Goal: Task Accomplishment & Management: Use online tool/utility

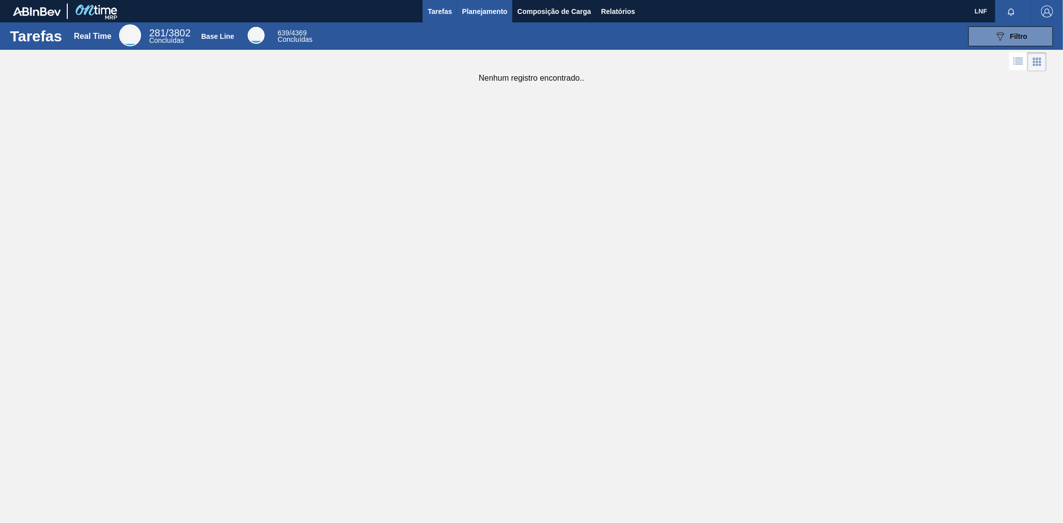
click at [511, 11] on button "Planejamento" at bounding box center [484, 11] width 55 height 22
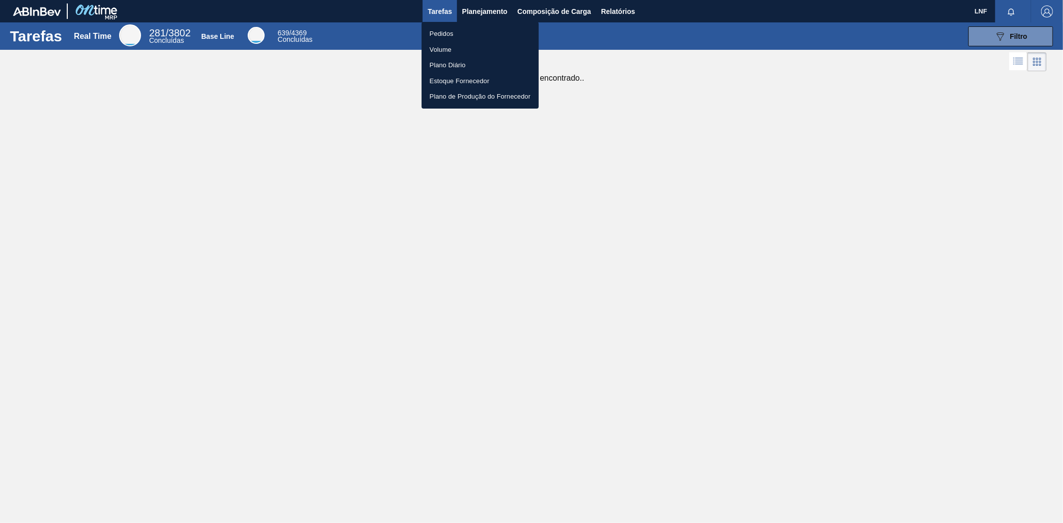
click at [423, 32] on li "Pedidos" at bounding box center [480, 34] width 117 height 16
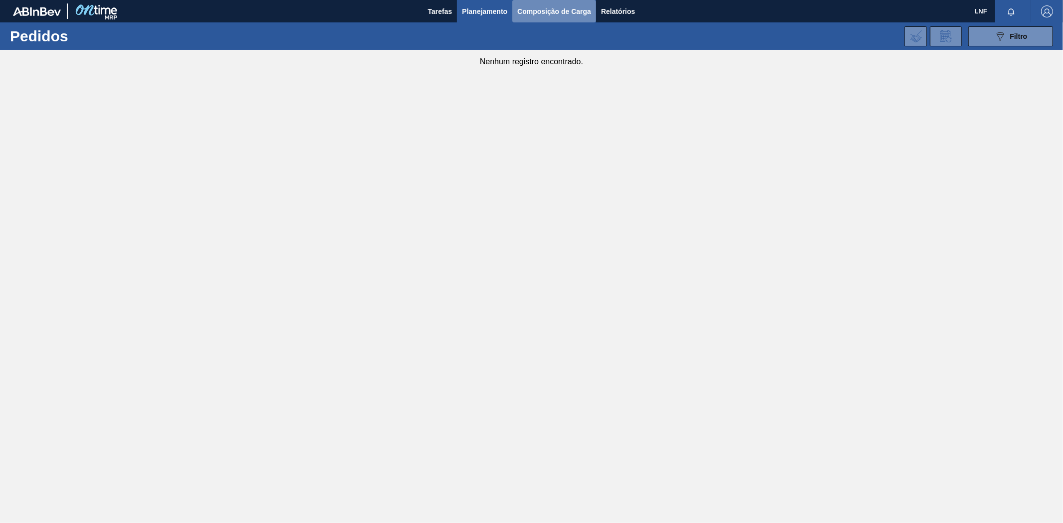
click at [547, 11] on span "Composição de Carga" at bounding box center [554, 11] width 74 height 12
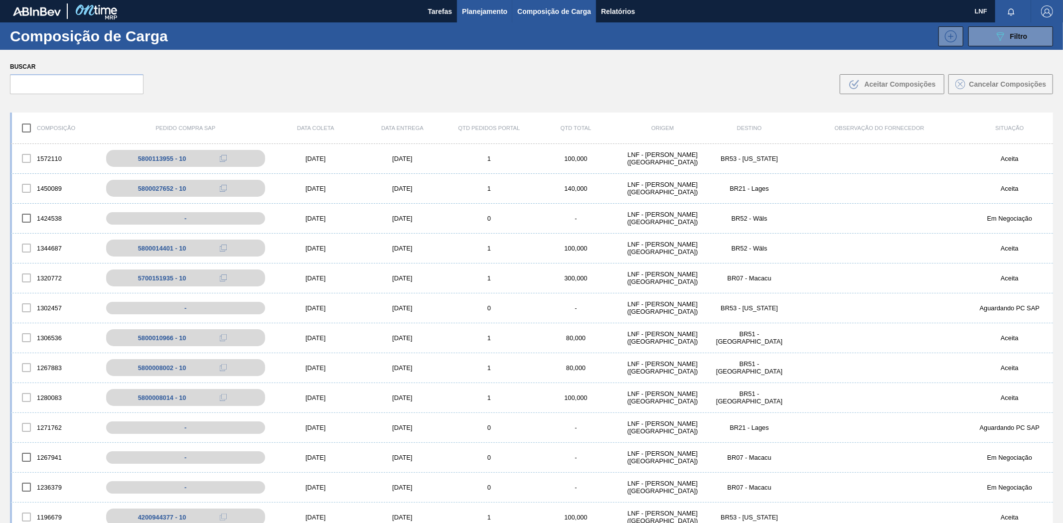
click at [496, 12] on span "Planejamento" at bounding box center [484, 11] width 45 height 12
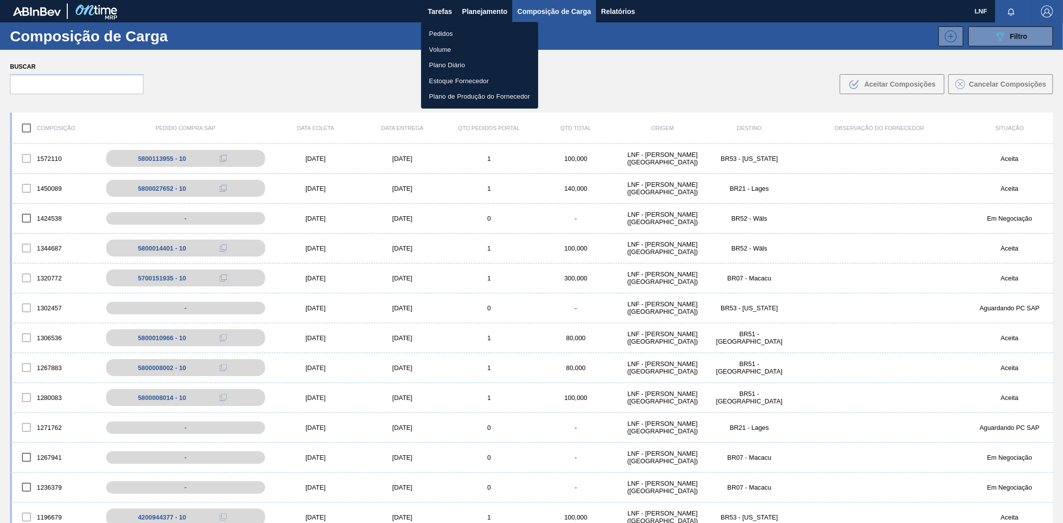
click at [442, 33] on li "Pedidos" at bounding box center [479, 34] width 117 height 16
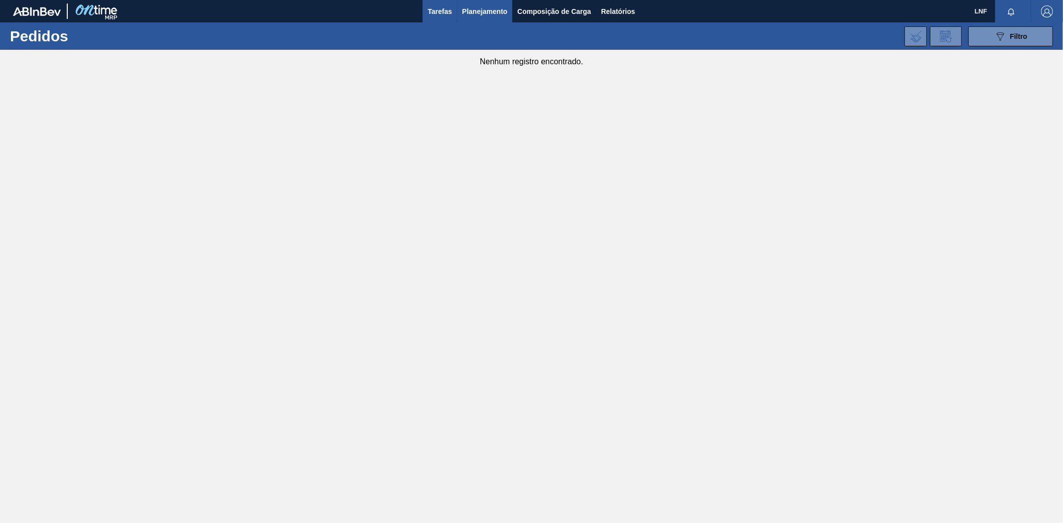
click at [440, 11] on span "Tarefas" at bounding box center [440, 11] width 24 height 12
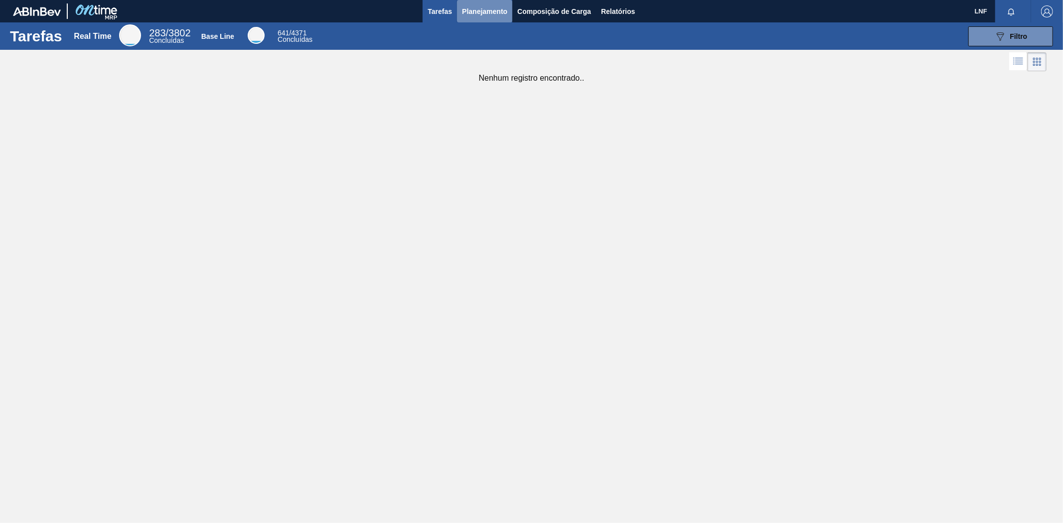
click at [490, 14] on span "Planejamento" at bounding box center [484, 11] width 45 height 12
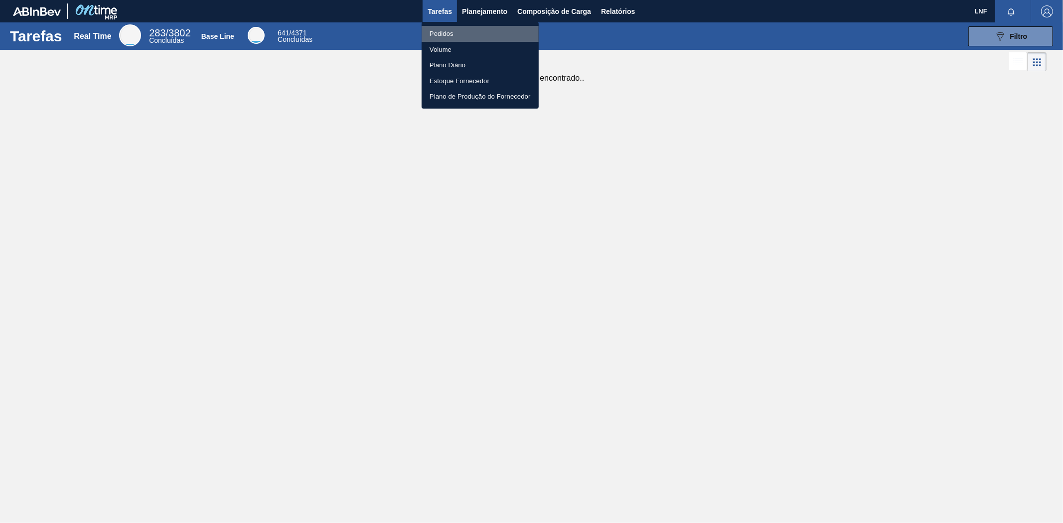
click at [447, 33] on li "Pedidos" at bounding box center [480, 34] width 117 height 16
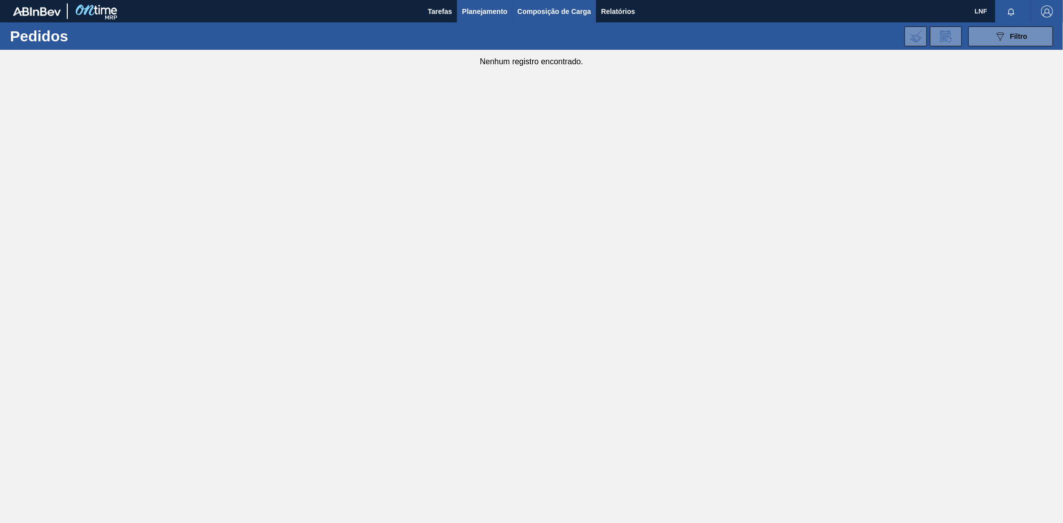
click at [548, 15] on span "Composição de Carga" at bounding box center [554, 11] width 74 height 12
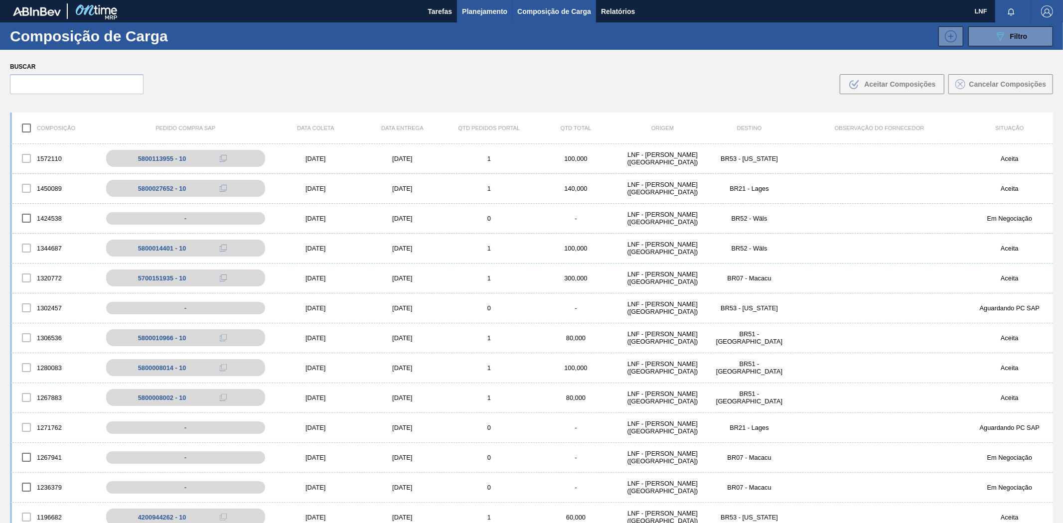
click at [479, 6] on span "Planejamento" at bounding box center [484, 11] width 45 height 12
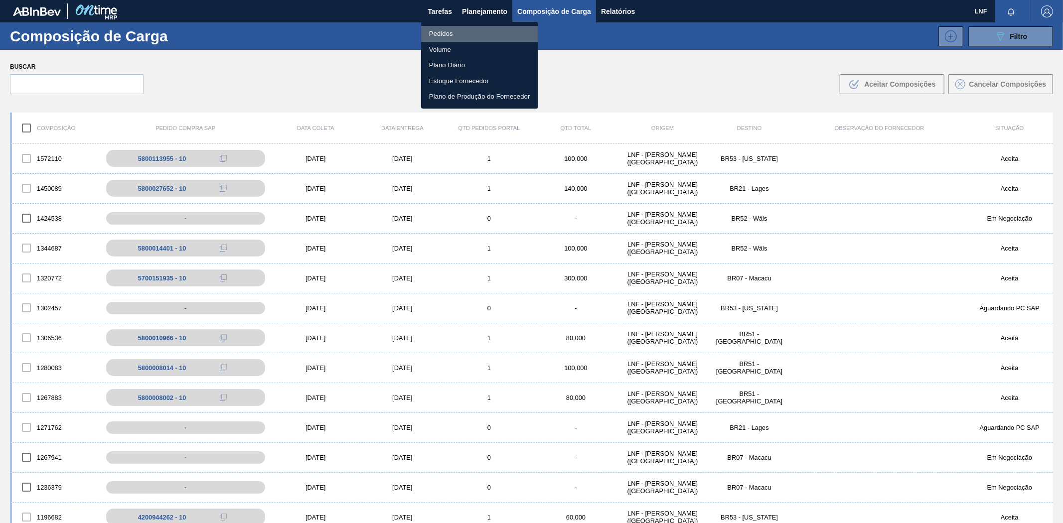
click at [443, 31] on li "Pedidos" at bounding box center [479, 34] width 117 height 16
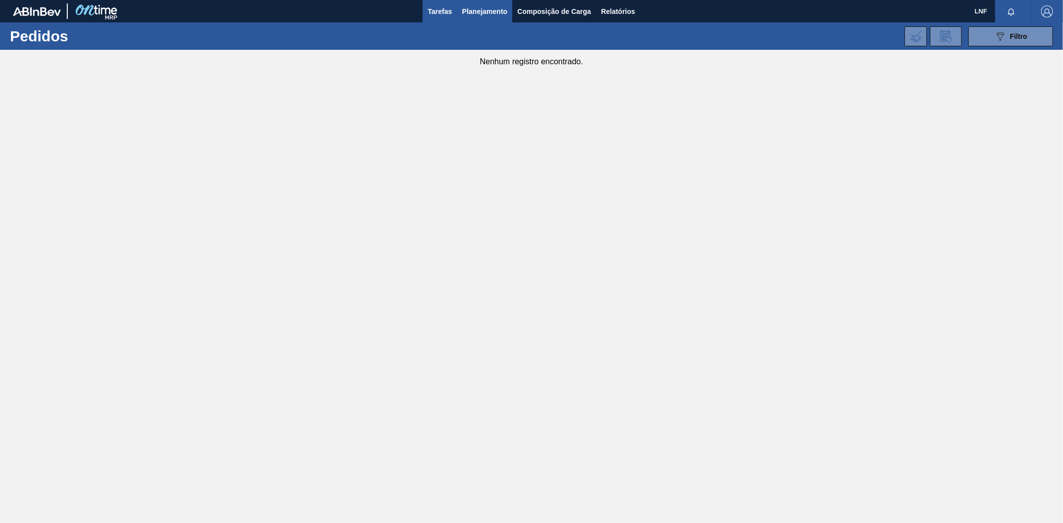
click at [445, 16] on span "Tarefas" at bounding box center [440, 11] width 24 height 12
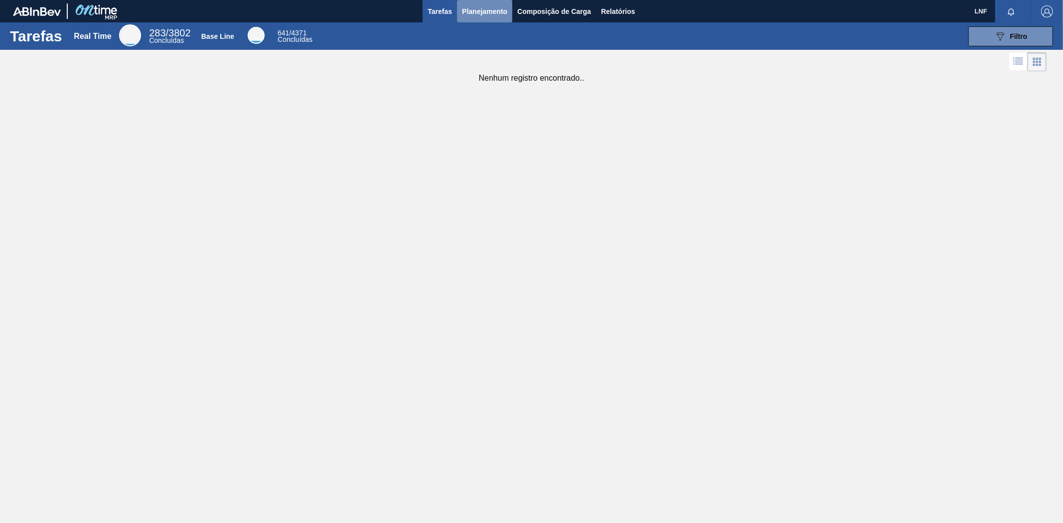
click at [480, 16] on span "Planejamento" at bounding box center [484, 11] width 45 height 12
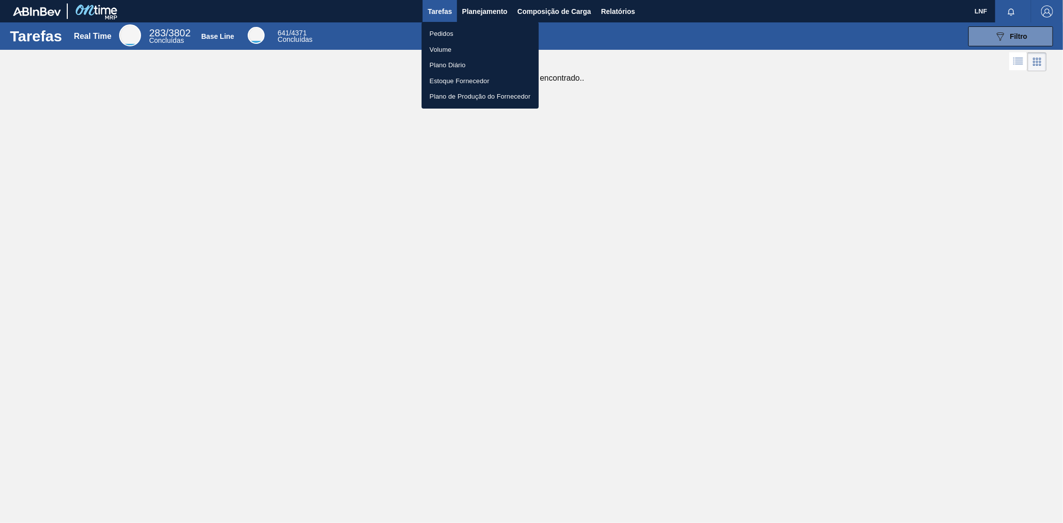
click at [439, 31] on li "Pedidos" at bounding box center [480, 34] width 117 height 16
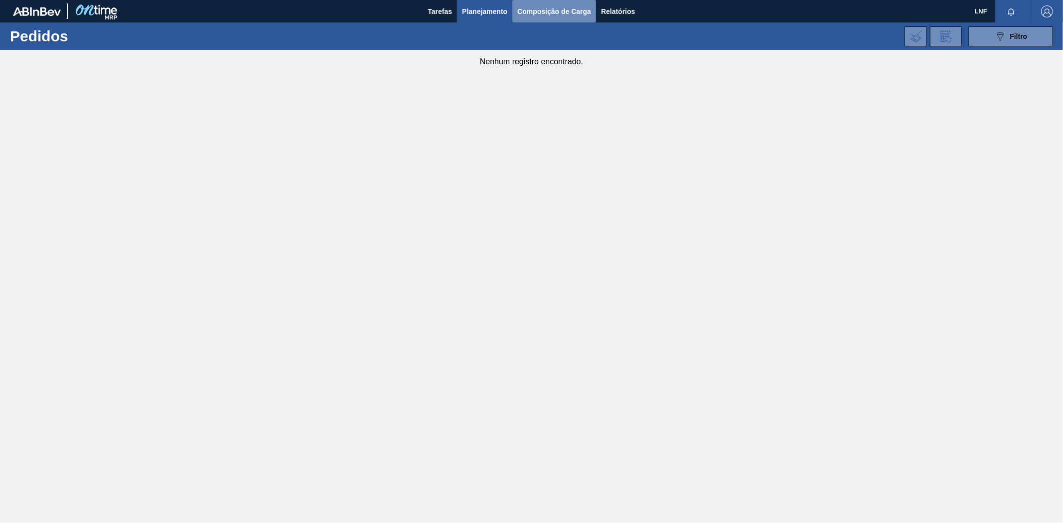
click at [543, 11] on span "Composição de Carga" at bounding box center [554, 11] width 74 height 12
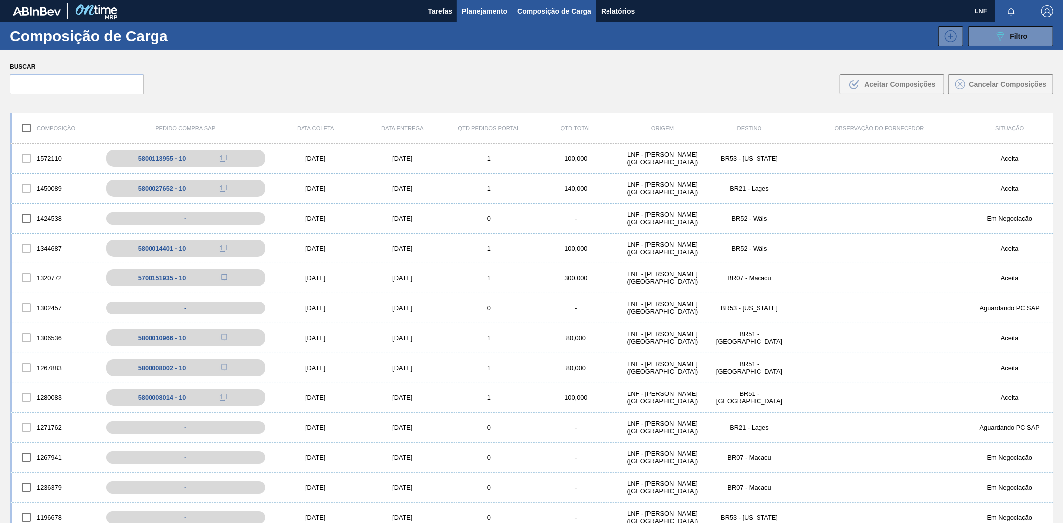
click at [486, 9] on span "Planejamento" at bounding box center [484, 11] width 45 height 12
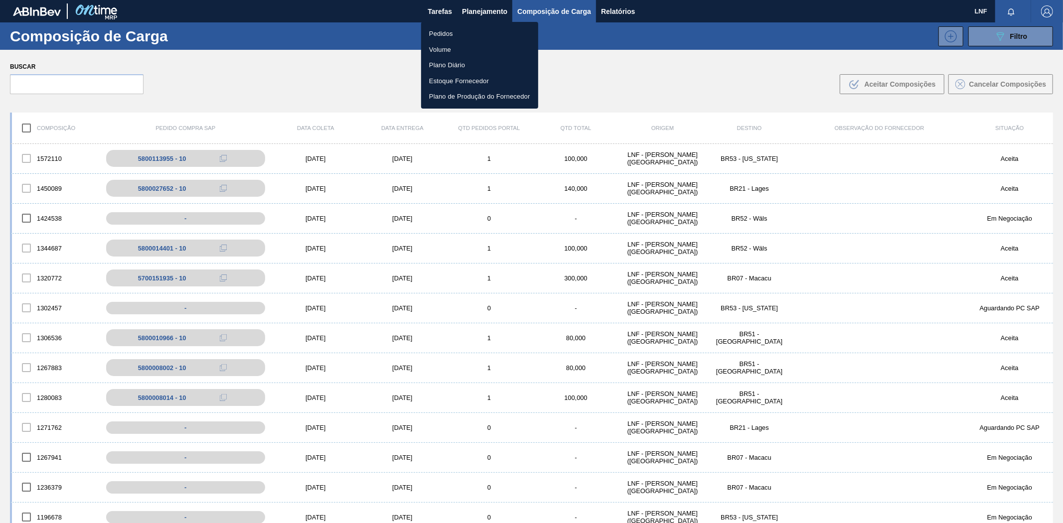
click at [437, 30] on li "Pedidos" at bounding box center [479, 34] width 117 height 16
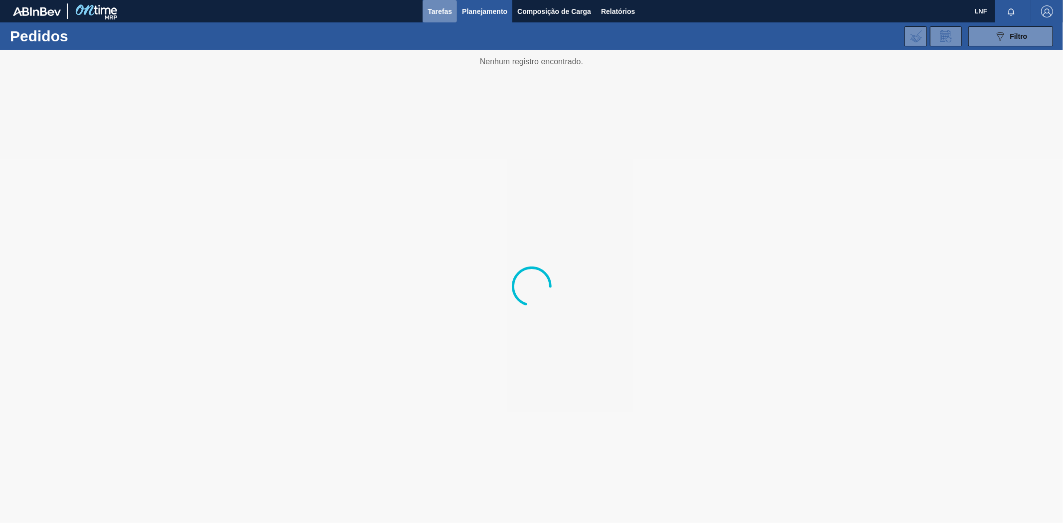
click at [436, 11] on span "Tarefas" at bounding box center [440, 11] width 24 height 12
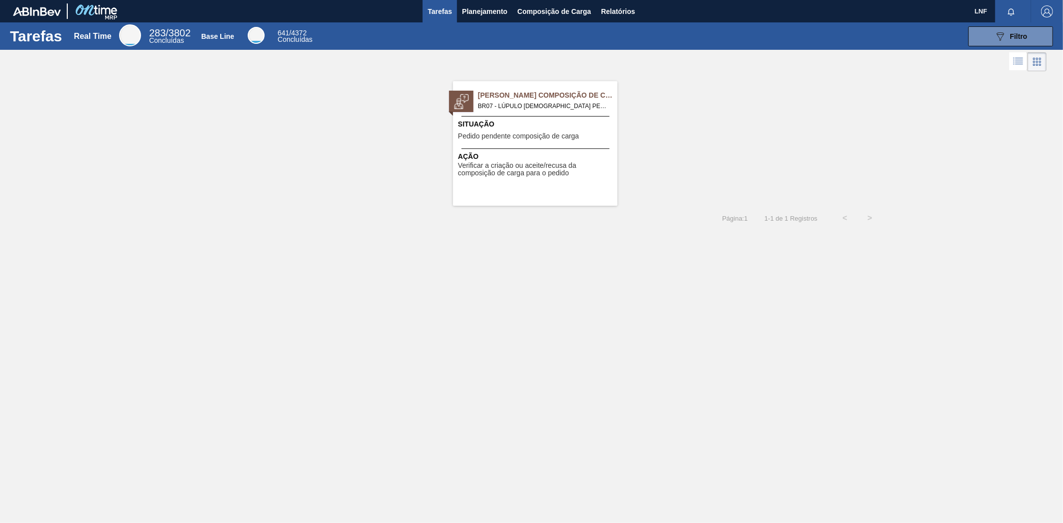
click at [510, 125] on span "Situação" at bounding box center [536, 124] width 157 height 10
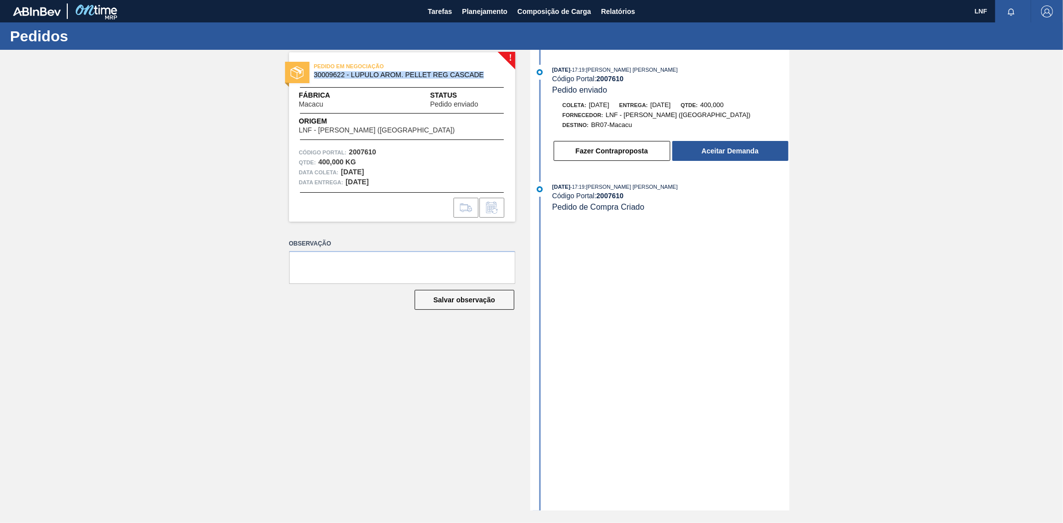
drag, startPoint x: 316, startPoint y: 75, endPoint x: 489, endPoint y: 76, distance: 174.0
click at [489, 76] on span "30009622 - LUPULO AROM. PELLET REG CASCADE" at bounding box center [404, 74] width 181 height 7
copy span "30009622 - LUPULO AROM. PELLET REG CASCADE"
drag, startPoint x: 599, startPoint y: 80, endPoint x: 632, endPoint y: 80, distance: 32.4
click at [632, 80] on div "Código Portal: 2007610" at bounding box center [670, 79] width 237 height 8
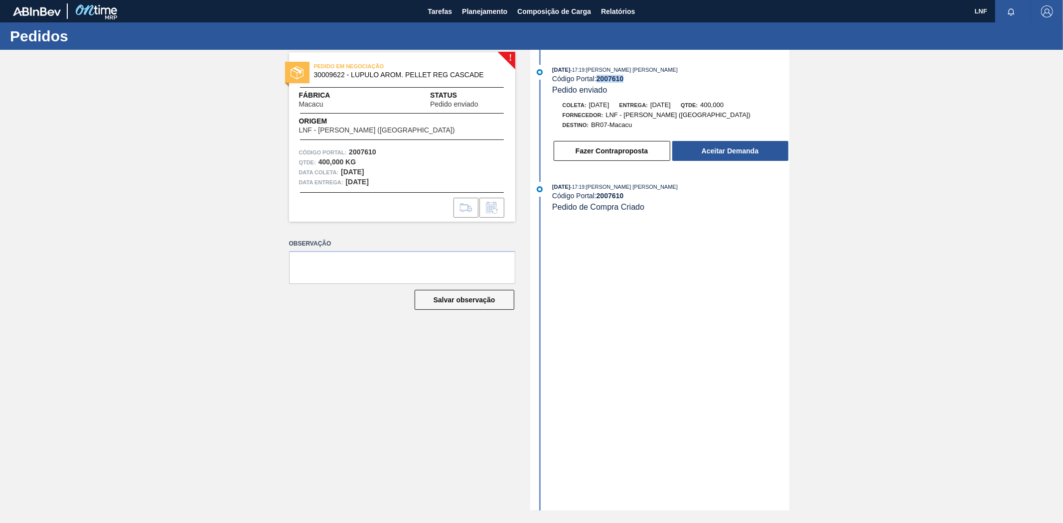
copy strong "2007610"
click at [723, 157] on button "Aceitar Demanda" at bounding box center [730, 151] width 116 height 20
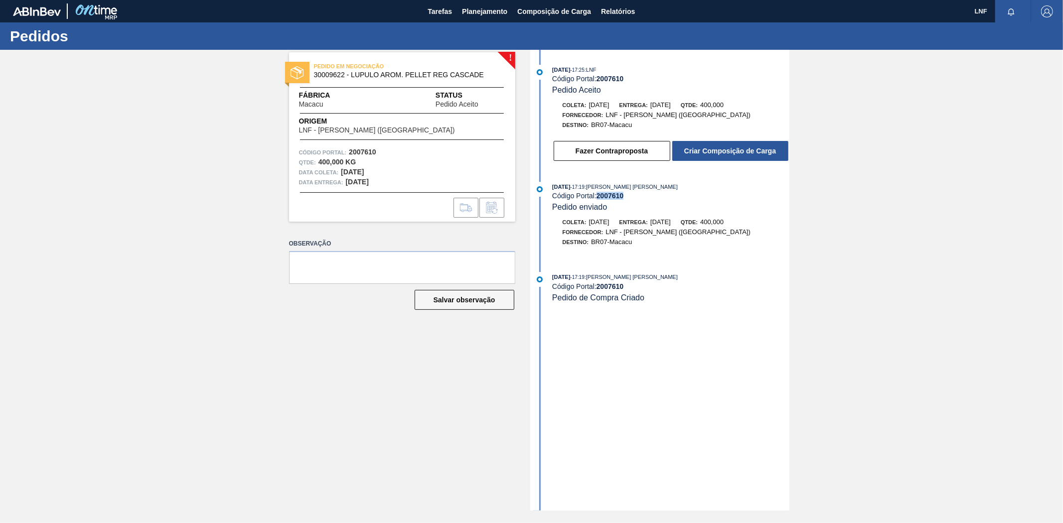
click at [723, 157] on button "Criar Composição de Carga" at bounding box center [730, 151] width 116 height 20
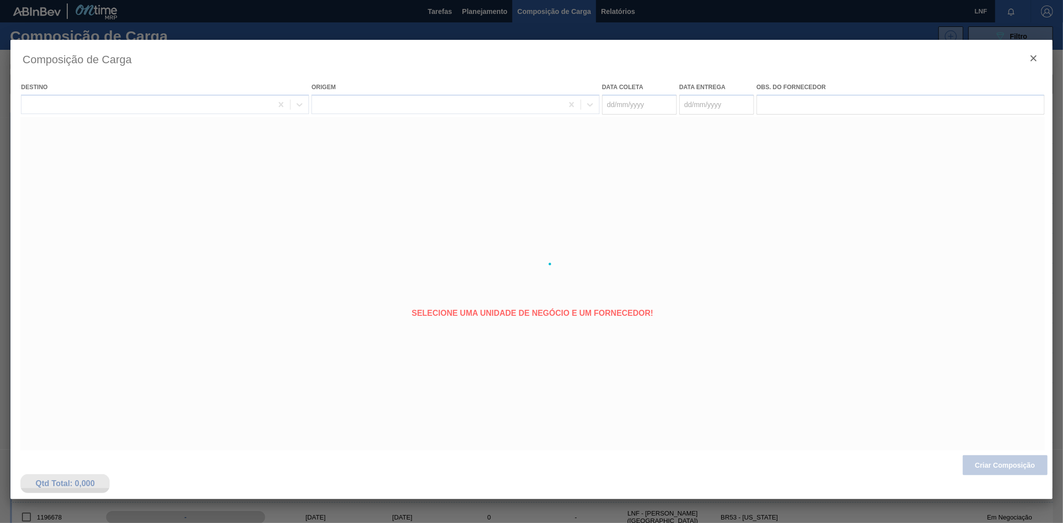
type coleta "14/08/2025"
type entrega "21/08/2025"
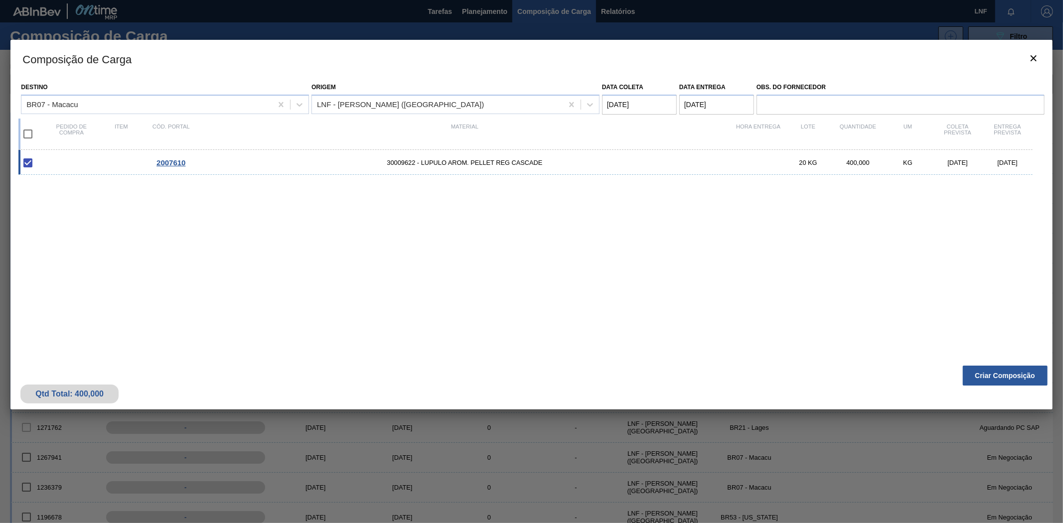
click at [33, 132] on input "checkbox" at bounding box center [27, 134] width 21 height 21
checkbox input "true"
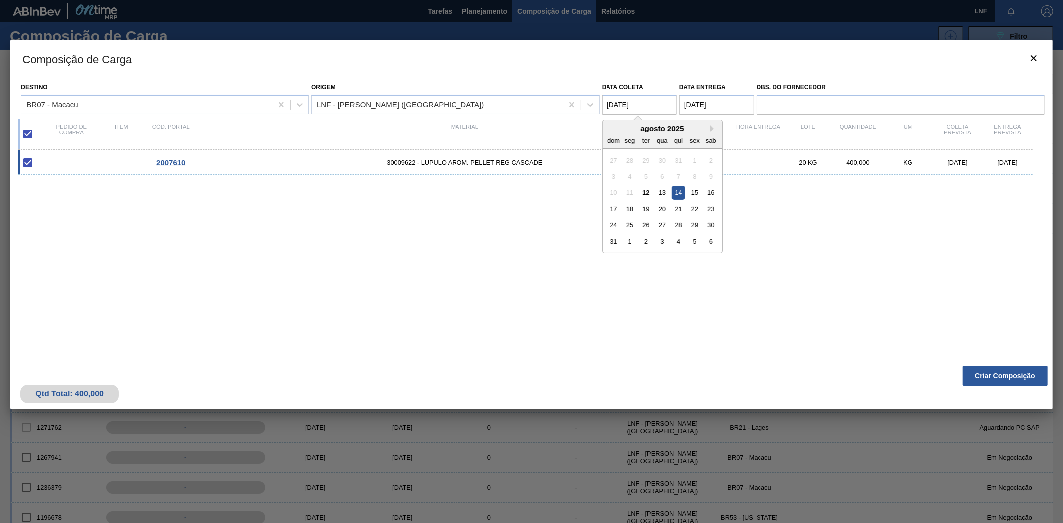
click at [610, 106] on coleta "14/08/2025" at bounding box center [639, 105] width 75 height 20
click at [691, 192] on div "15" at bounding box center [694, 192] width 13 height 13
type coleta "15/08/2025"
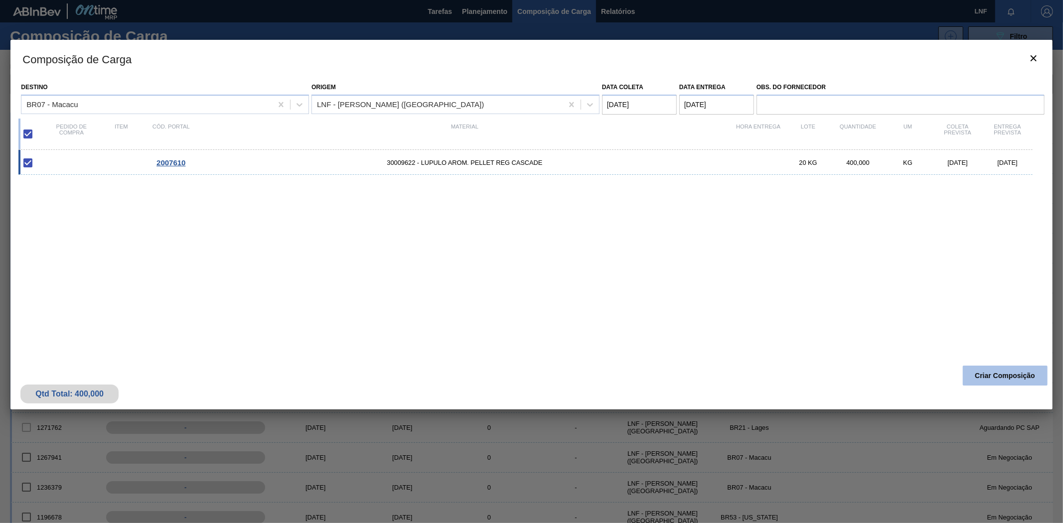
click at [1013, 377] on button "Criar Composição" at bounding box center [1005, 376] width 85 height 20
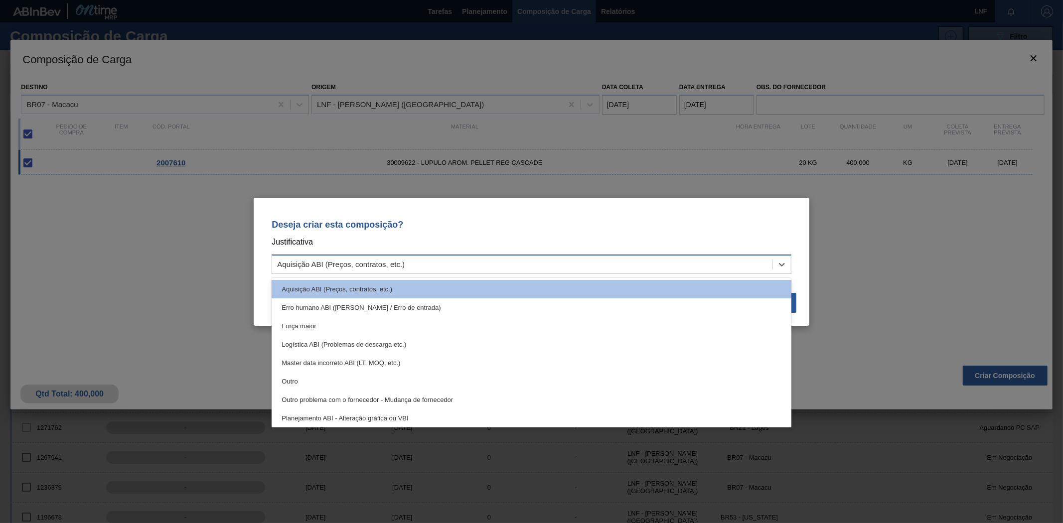
click at [485, 268] on div "Aquisição ABI (Preços, contratos, etc.)" at bounding box center [522, 264] width 500 height 14
click at [590, 213] on div "Deseja criar esta composição? Justificativa option Aquisição ABI (Preços, contr…" at bounding box center [532, 245] width 532 height 70
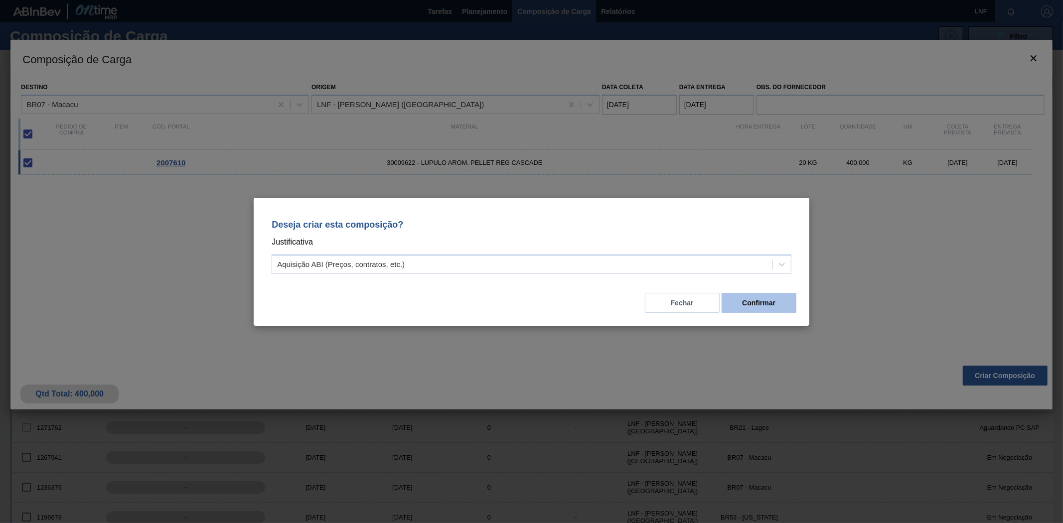
click at [748, 306] on button "Confirmar" at bounding box center [759, 303] width 75 height 20
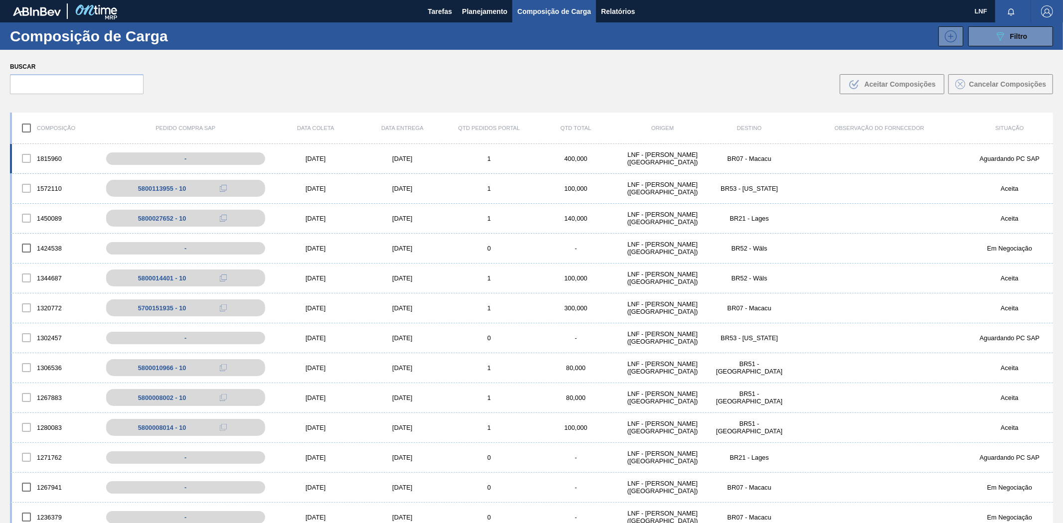
click at [673, 164] on div "LNF - [PERSON_NAME] ([GEOGRAPHIC_DATA])" at bounding box center [663, 158] width 87 height 15
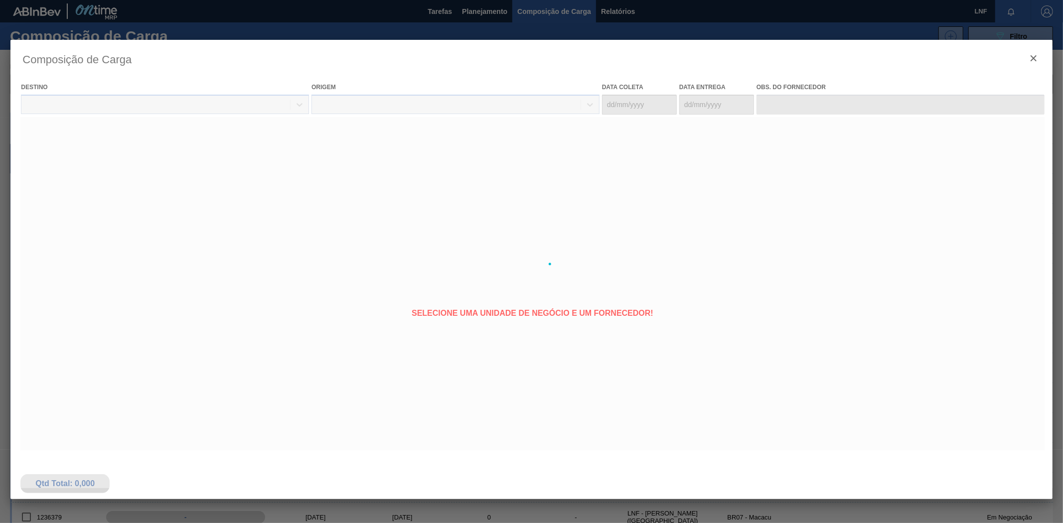
type coleta "14/08/2025"
type entrega "21/08/2025"
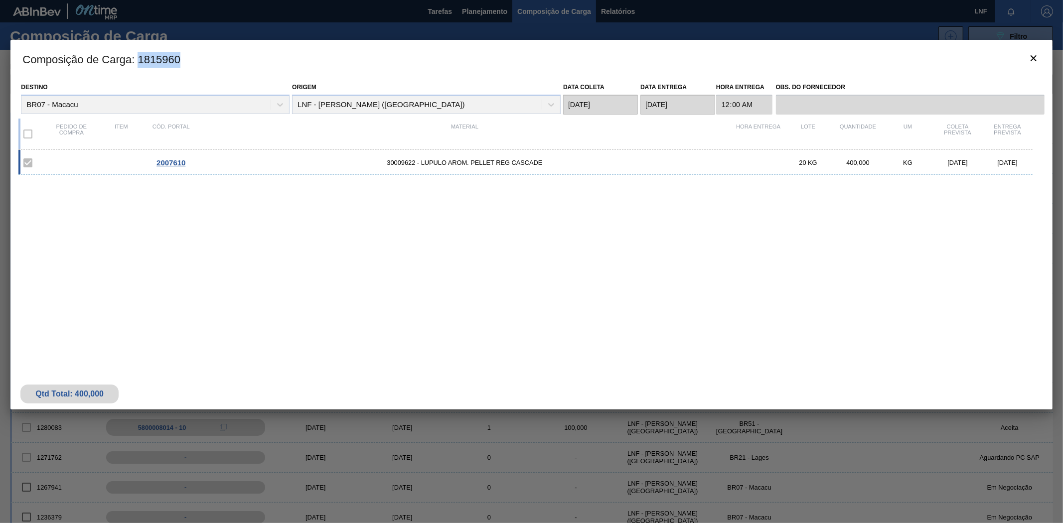
drag, startPoint x: 141, startPoint y: 62, endPoint x: 191, endPoint y: 65, distance: 50.5
click at [191, 65] on h3 "Composição de Carga : 1815960" at bounding box center [531, 59] width 1042 height 38
copy h3 "1815960"
drag, startPoint x: 23, startPoint y: 58, endPoint x: 205, endPoint y: 57, distance: 181.4
click at [205, 57] on h3 "Composição de Carga : 1815960" at bounding box center [531, 59] width 1042 height 38
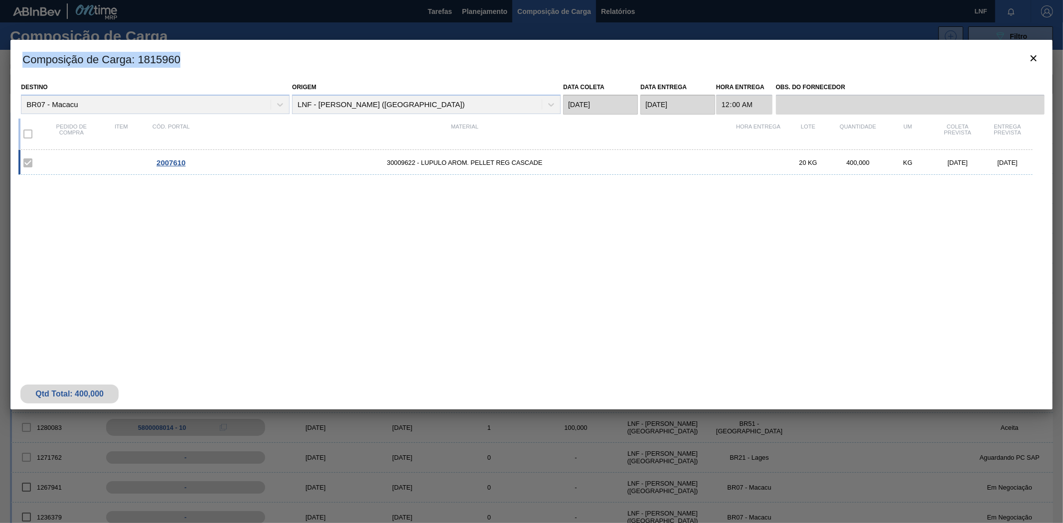
copy h3 "Composição de Carga : 1815960"
click at [1032, 58] on icon "botão de ícone" at bounding box center [1034, 58] width 12 height 12
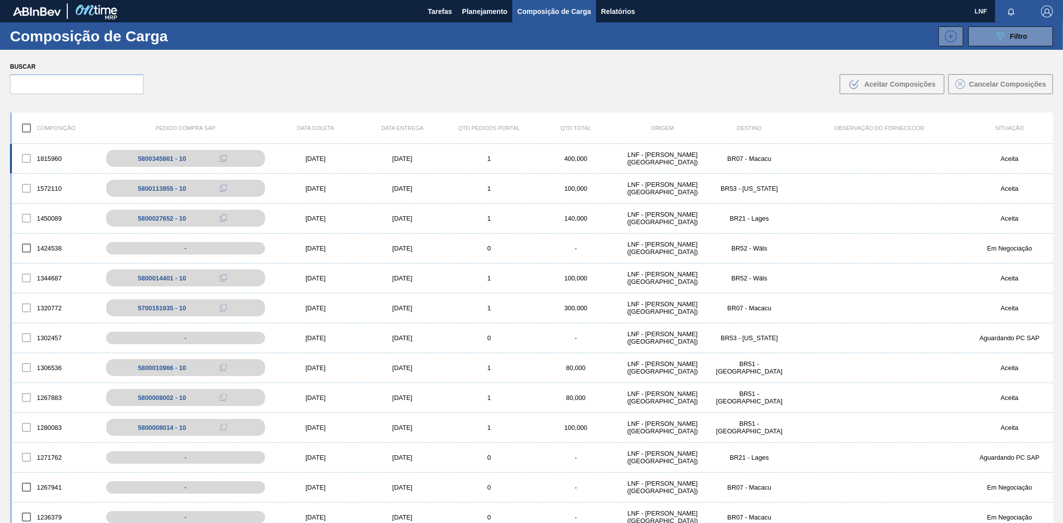
click at [709, 155] on div "BR07 - Macacu" at bounding box center [749, 158] width 87 height 7
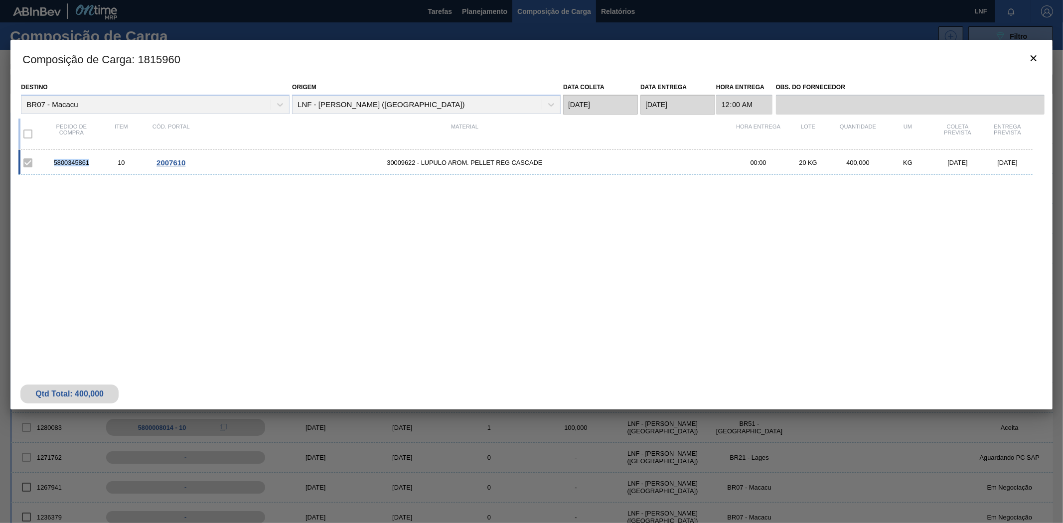
drag, startPoint x: 51, startPoint y: 162, endPoint x: 92, endPoint y: 164, distance: 40.9
click at [92, 164] on div "5800345861" at bounding box center [71, 162] width 50 height 7
copy div "5800345861"
click at [1031, 57] on icon "botão de ícone" at bounding box center [1034, 58] width 12 height 12
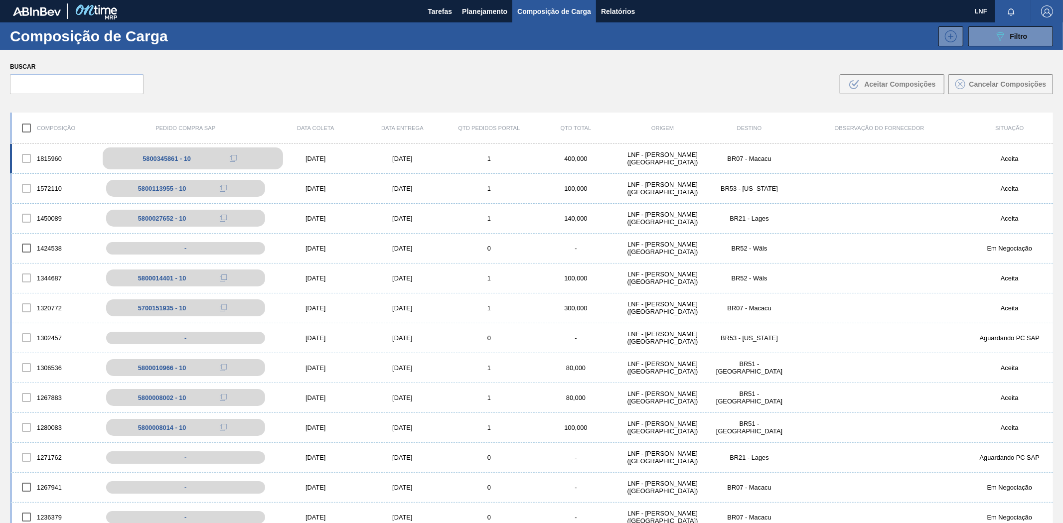
click at [173, 157] on div "5800345861 - 10" at bounding box center [167, 158] width 48 height 7
click at [152, 157] on div "5800345861 - 10" at bounding box center [167, 158] width 48 height 7
click at [167, 162] on div "5800345861 - 10" at bounding box center [193, 159] width 180 height 22
click at [650, 158] on div "LNF - [PERSON_NAME] ([GEOGRAPHIC_DATA])" at bounding box center [663, 158] width 87 height 15
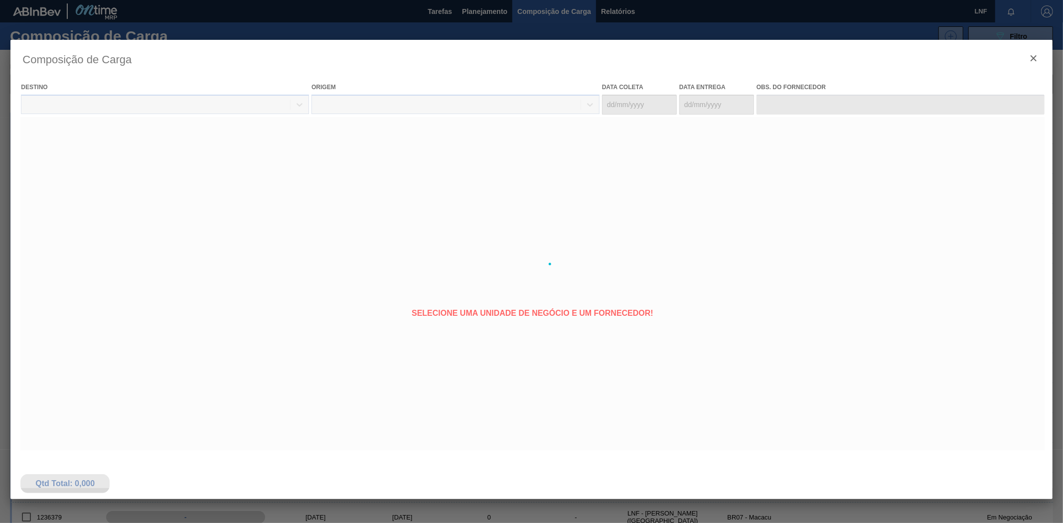
type coleta "14/08/2025"
type entrega "21/08/2025"
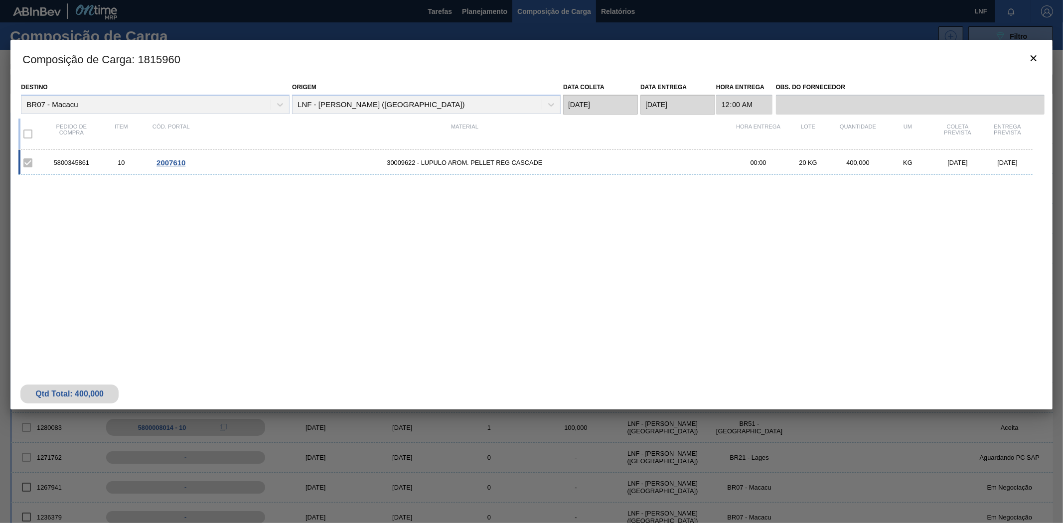
click at [646, 265] on div "5800345861 10 2007610 30009622 - LUPULO AROM. PELLET REG CASCADE 00:00 20 KG 40…" at bounding box center [529, 249] width 1022 height 199
